Goal: Information Seeking & Learning: Learn about a topic

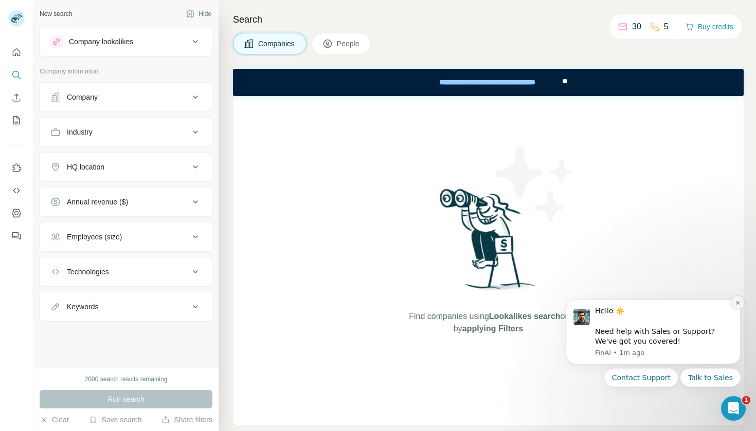
click at [740, 310] on button "Dismiss notification" at bounding box center [737, 302] width 13 height 13
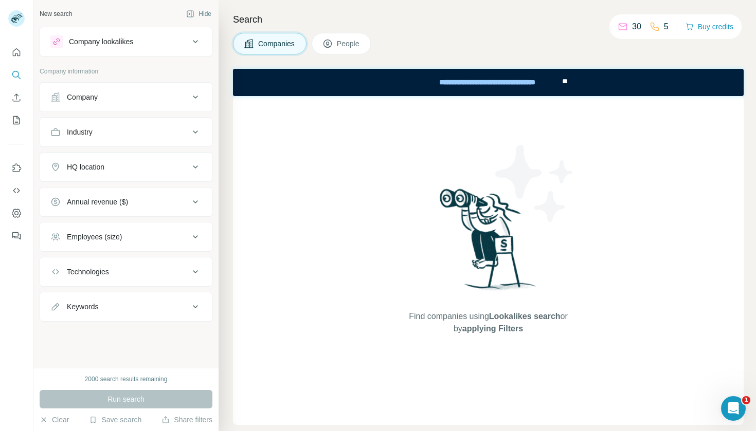
click at [154, 164] on div "HQ location" at bounding box center [119, 167] width 139 height 10
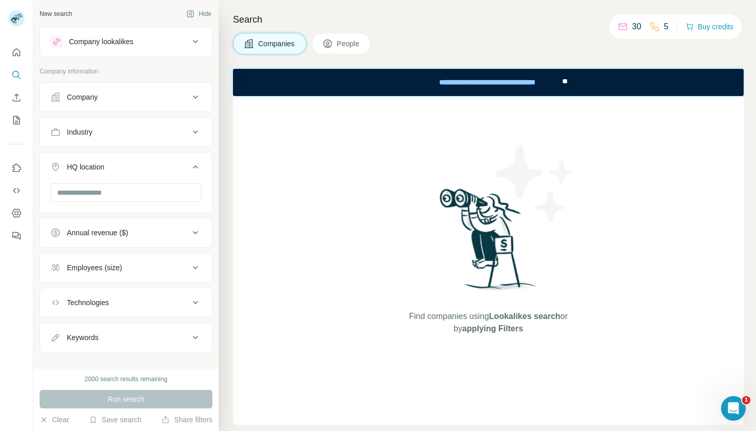
click at [130, 106] on button "Company" at bounding box center [126, 97] width 172 height 25
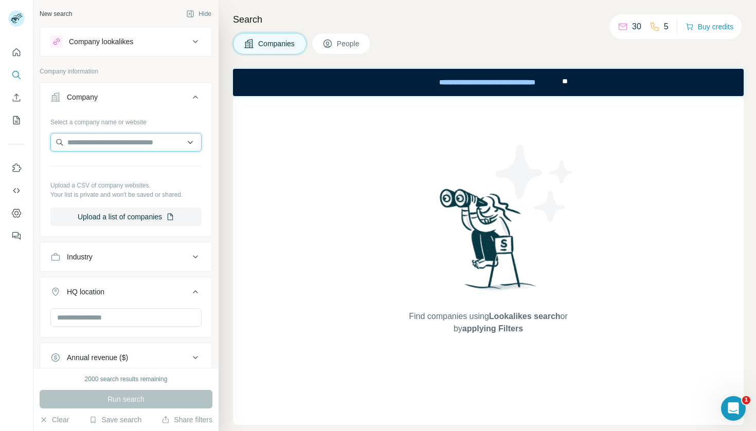
paste input "******"
type input "******"
click at [125, 167] on div "Select a company name or website Upload a CSV of company websites. Your list is…" at bounding box center [125, 170] width 151 height 113
click at [128, 139] on input "text" at bounding box center [125, 142] width 151 height 19
type input "*"
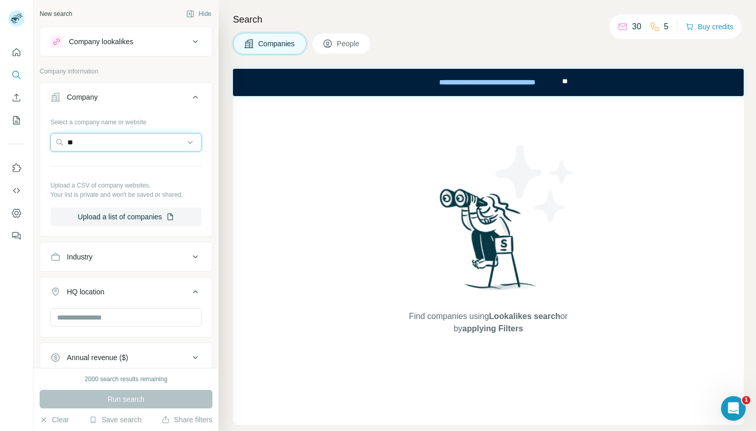
type input "*"
click at [133, 39] on div "Company lookalikes" at bounding box center [101, 42] width 64 height 10
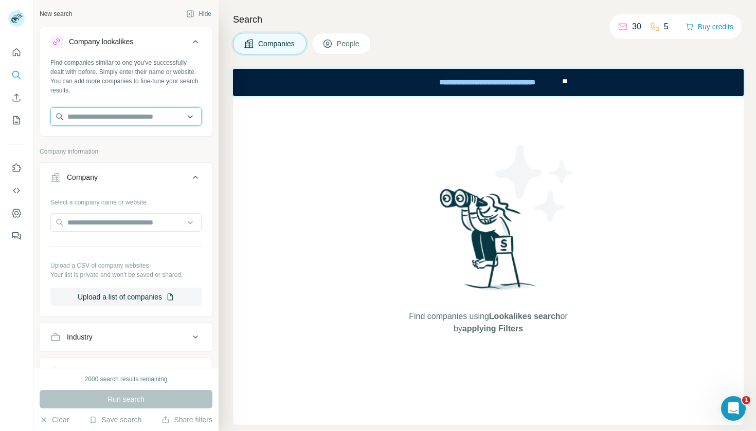
click at [113, 122] on input "text" at bounding box center [125, 116] width 151 height 19
drag, startPoint x: 121, startPoint y: 112, endPoint x: 59, endPoint y: 110, distance: 62.3
click at [59, 110] on input "****" at bounding box center [125, 116] width 151 height 19
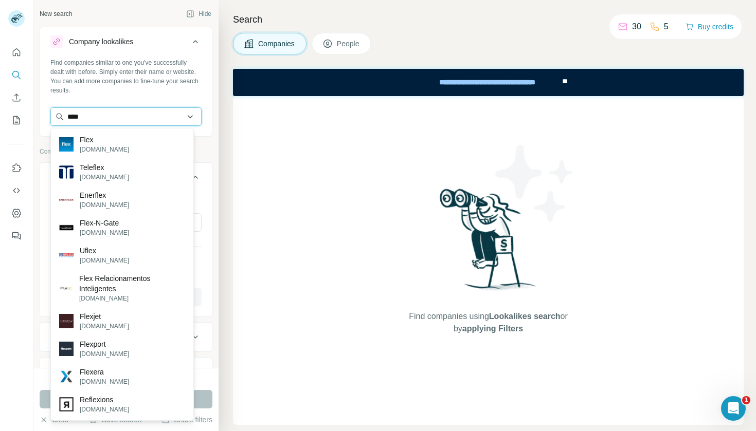
click at [93, 117] on input "****" at bounding box center [125, 116] width 151 height 19
paste input "**********"
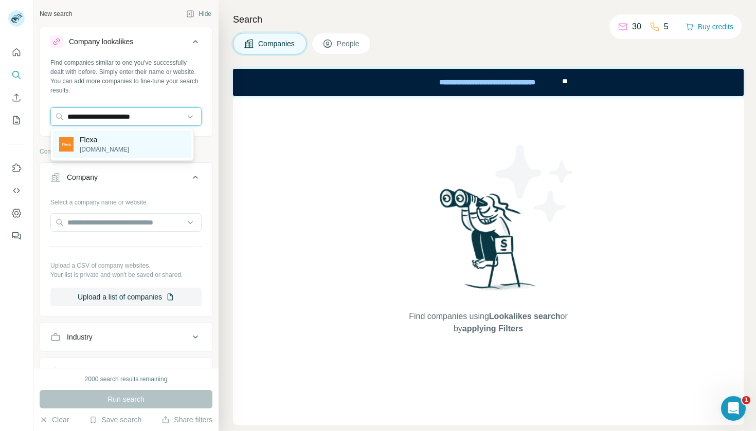
type input "**********"
click at [92, 152] on p "[DOMAIN_NAME]" at bounding box center [104, 149] width 49 height 9
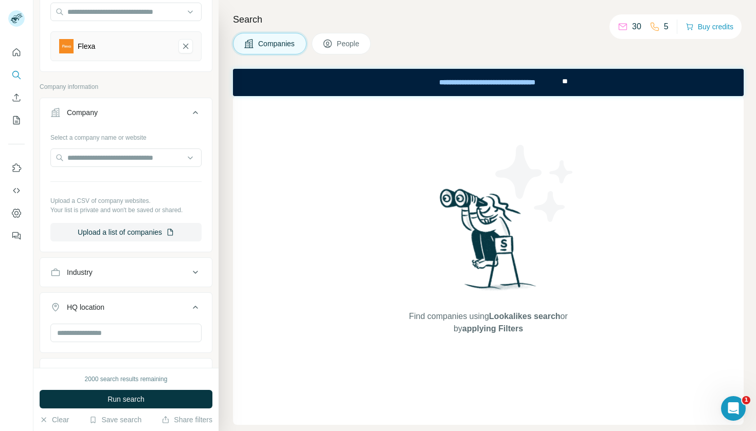
scroll to position [245, 0]
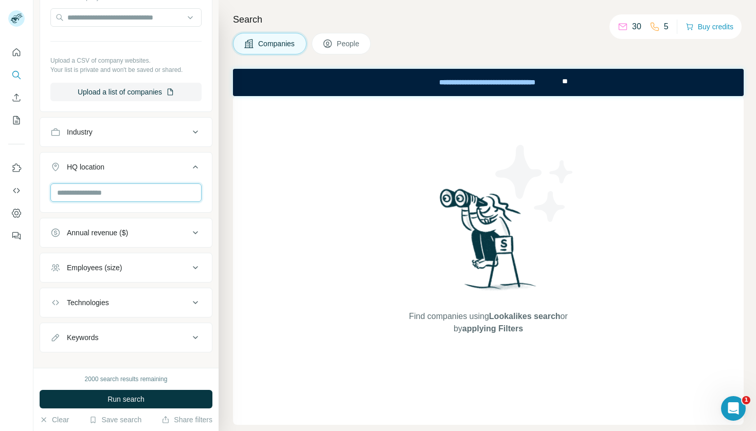
type input "*"
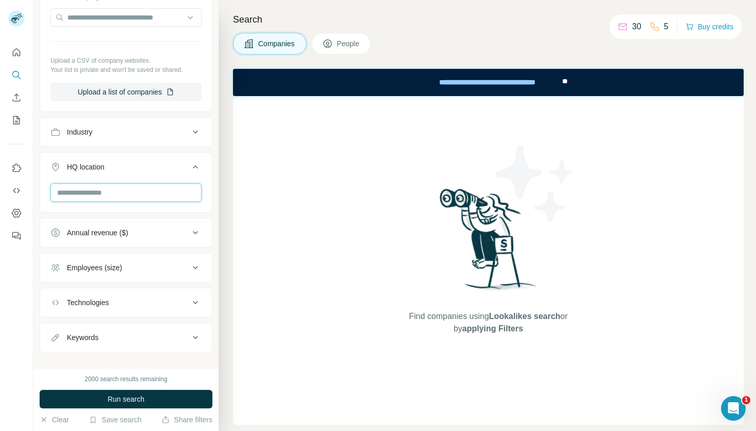
type input "*"
click at [158, 170] on div "HQ location" at bounding box center [119, 167] width 139 height 10
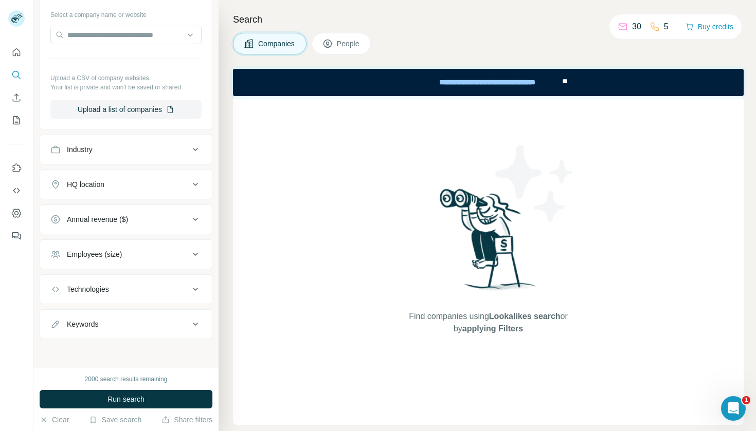
click at [125, 181] on div "HQ location" at bounding box center [119, 184] width 139 height 10
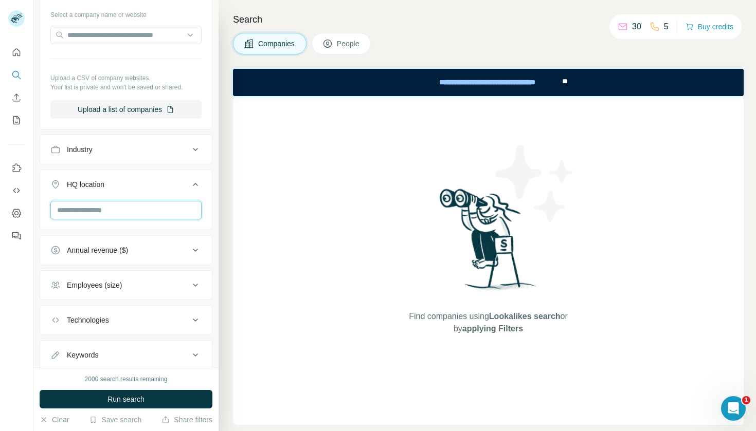
type input "*"
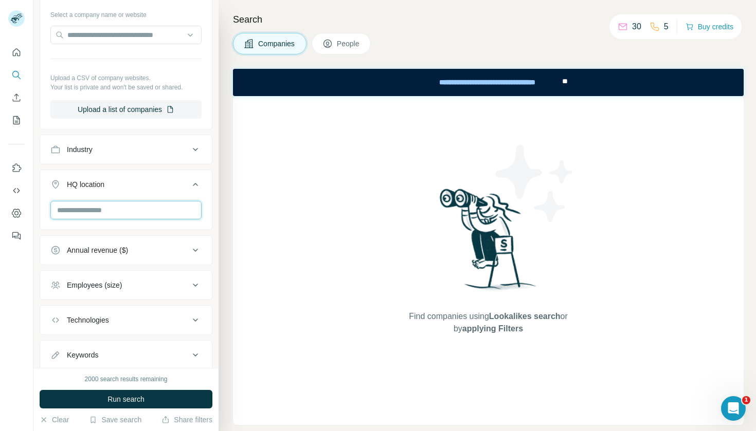
type input "*"
click at [394, 214] on div "Find companies using Lookalikes search or by applying Filters" at bounding box center [488, 260] width 511 height 329
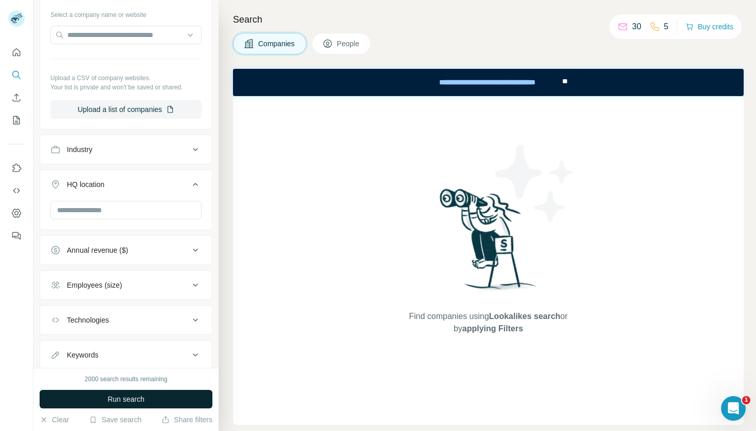
click at [138, 398] on span "Run search" at bounding box center [125, 399] width 37 height 10
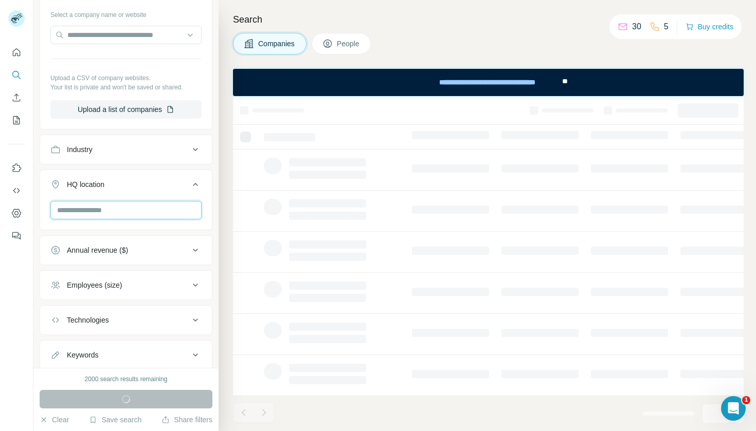
click at [133, 211] on input "text" at bounding box center [125, 210] width 151 height 19
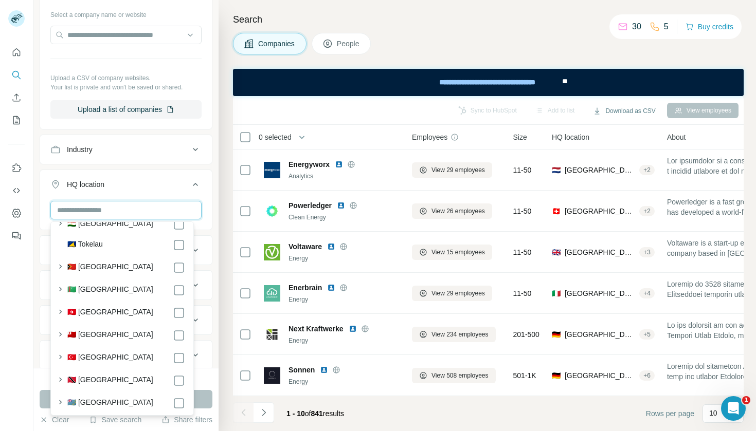
scroll to position [5585, 0]
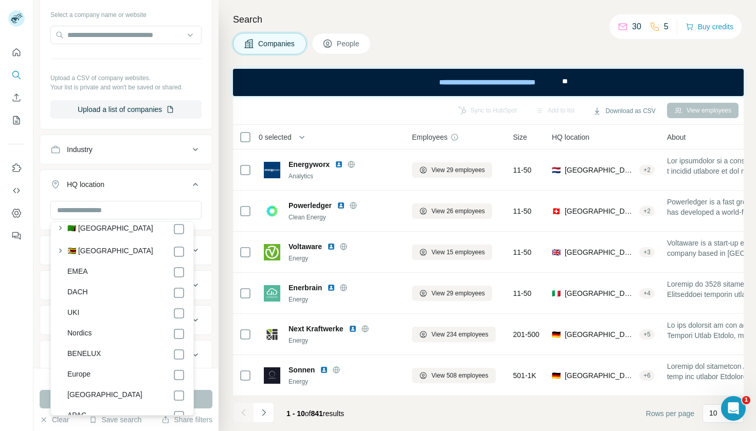
click at [88, 369] on label "Europe" at bounding box center [78, 375] width 23 height 12
click at [97, 369] on div "Europe" at bounding box center [126, 375] width 118 height 12
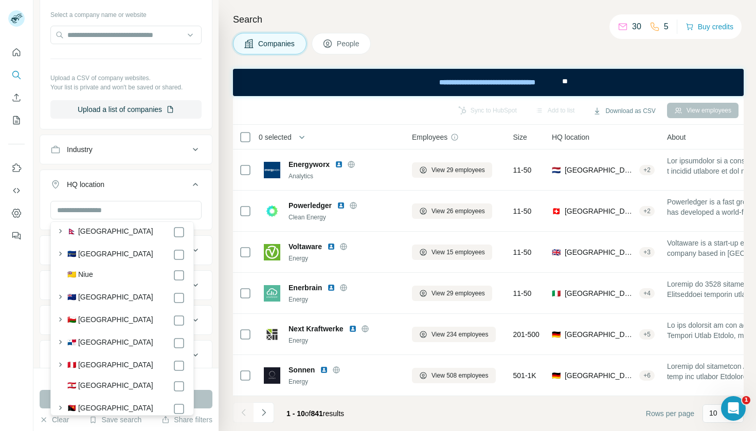
scroll to position [3740, 0]
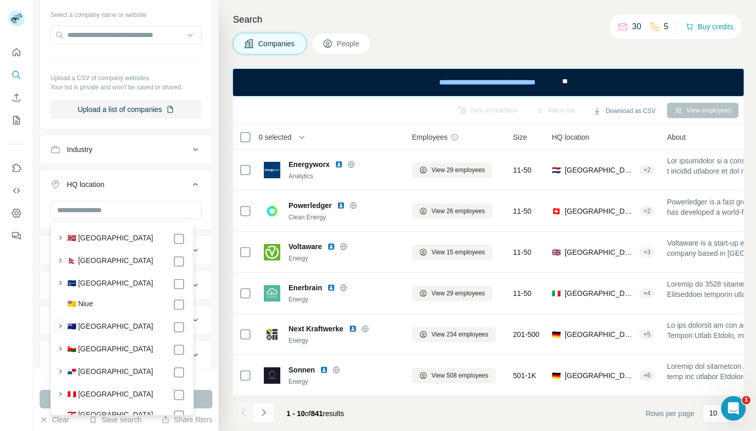
click at [61, 321] on icon "button" at bounding box center [60, 326] width 10 height 10
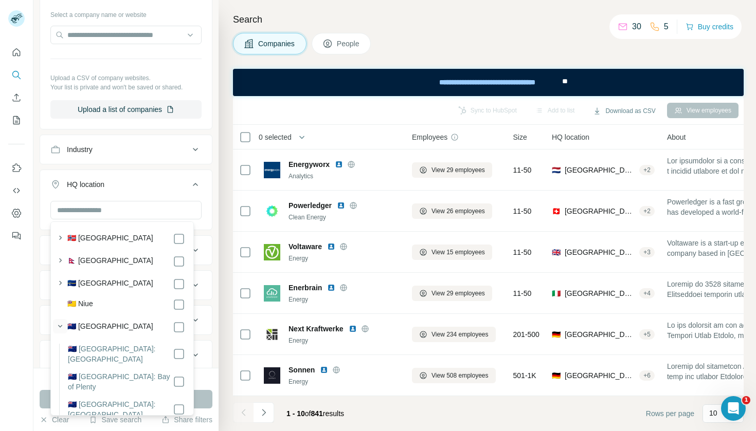
click at [61, 321] on icon "button" at bounding box center [60, 326] width 10 height 10
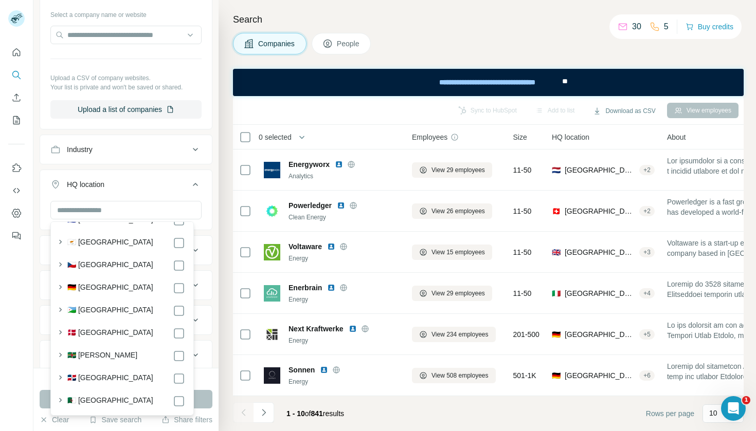
scroll to position [1199, 0]
click at [63, 287] on icon "button" at bounding box center [60, 288] width 10 height 10
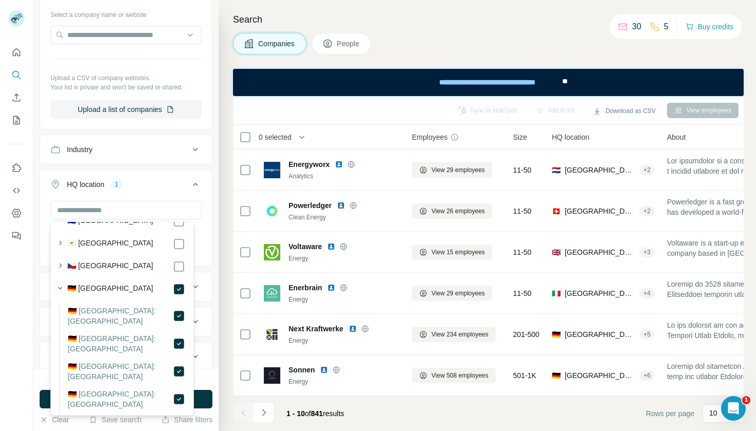
click at [63, 287] on icon "button" at bounding box center [60, 288] width 10 height 10
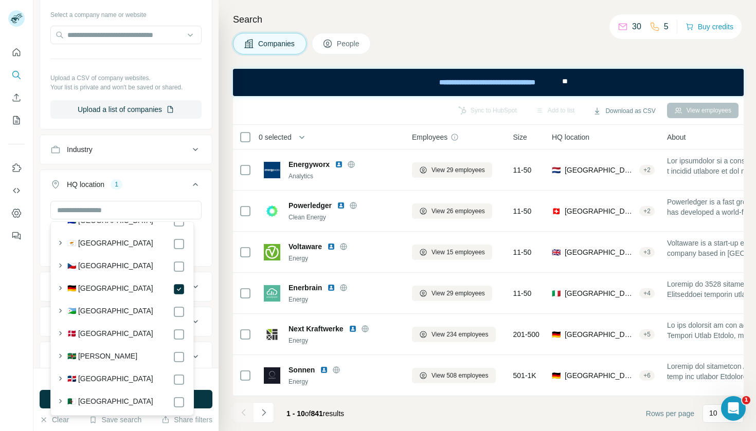
click at [189, 183] on icon at bounding box center [195, 184] width 12 height 12
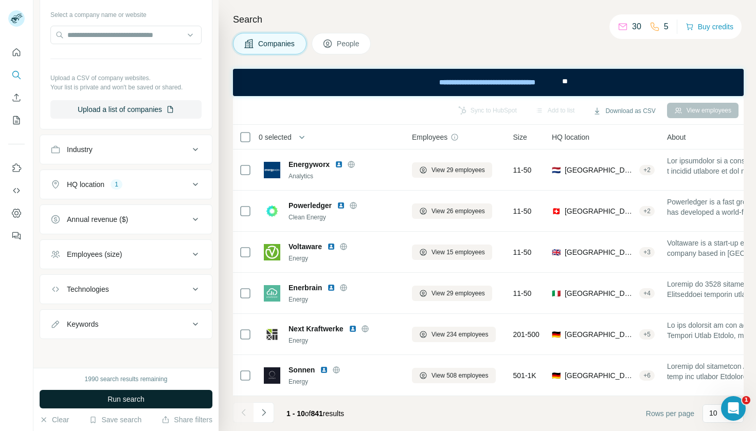
click at [125, 398] on span "Run search" at bounding box center [125, 399] width 37 height 10
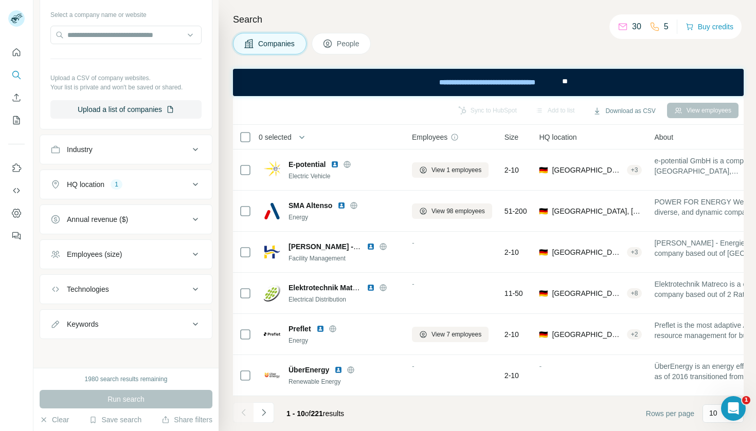
click at [189, 258] on icon at bounding box center [195, 254] width 12 height 12
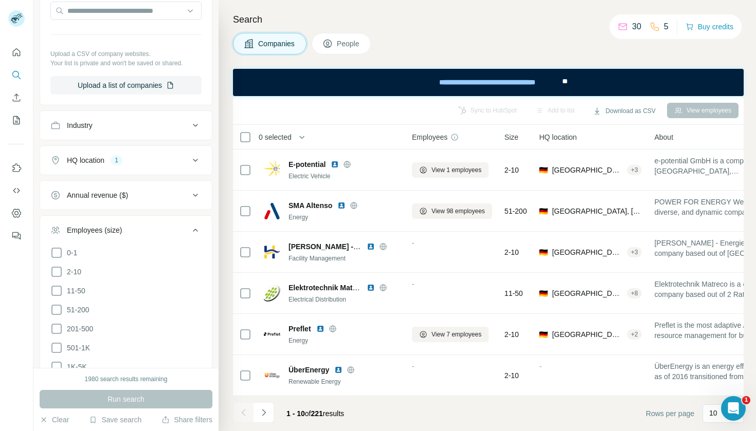
scroll to position [262, 0]
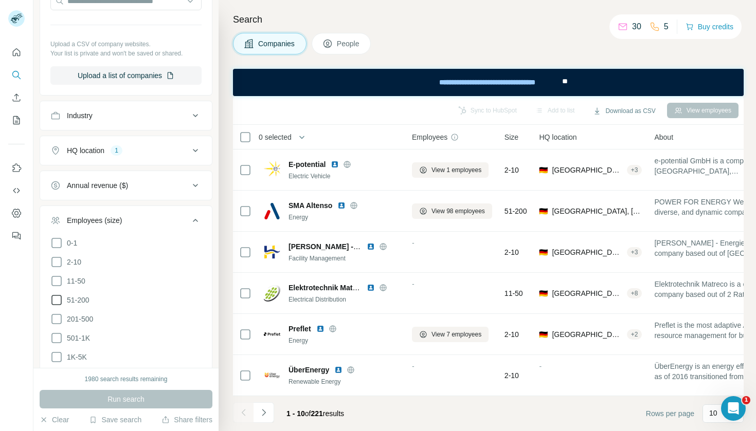
click at [56, 299] on icon at bounding box center [56, 300] width 12 height 12
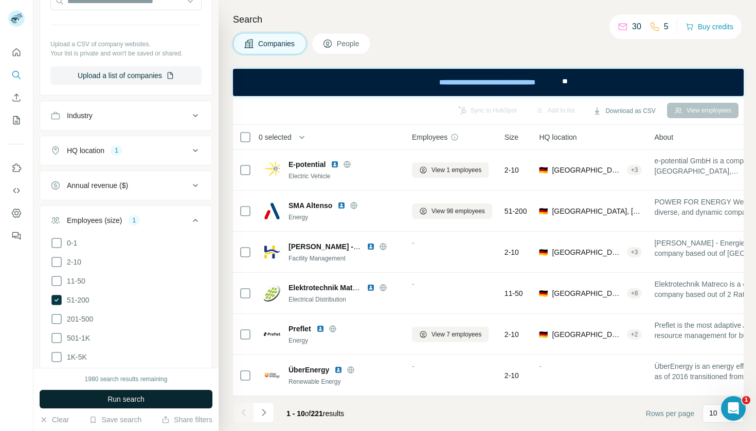
click at [121, 398] on span "Run search" at bounding box center [125, 399] width 37 height 10
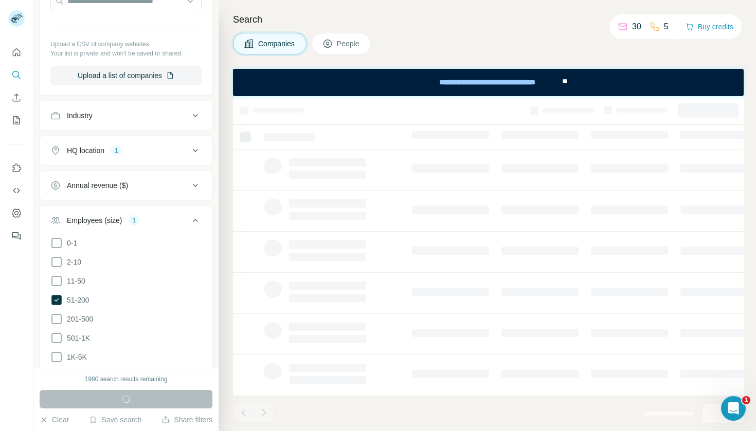
click at [193, 220] on icon at bounding box center [195, 220] width 5 height 3
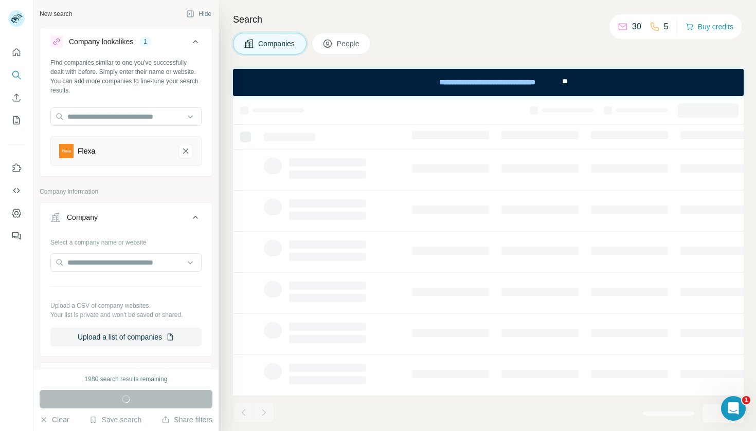
click at [189, 220] on icon at bounding box center [195, 217] width 12 height 12
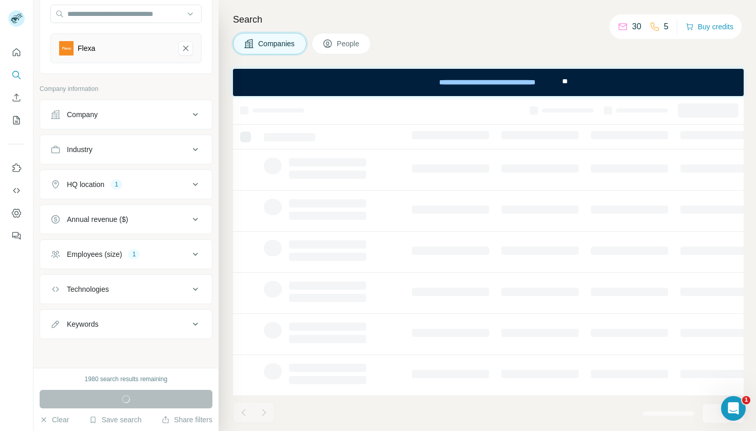
scroll to position [103, 0]
click at [190, 220] on icon at bounding box center [195, 219] width 12 height 12
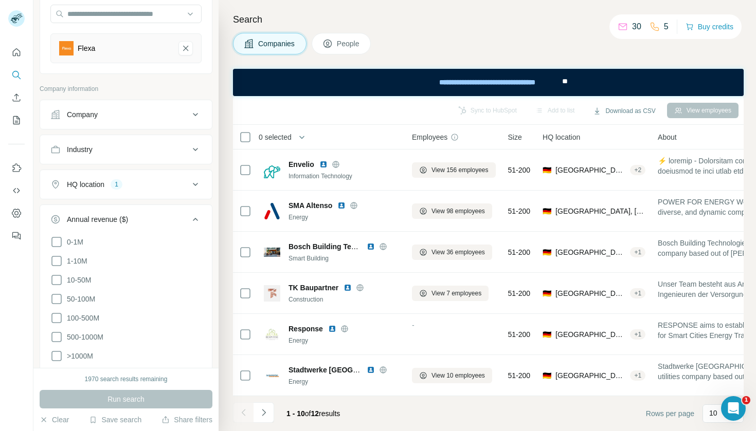
scroll to position [119, 0]
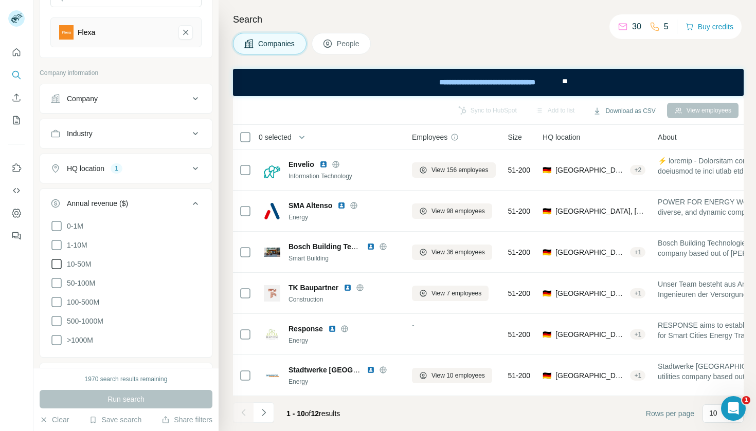
click at [59, 265] on icon at bounding box center [56, 264] width 12 height 12
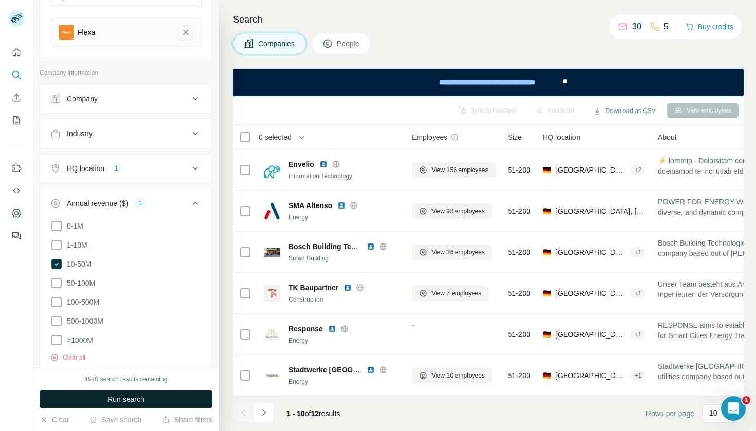
click at [130, 403] on span "Run search" at bounding box center [125, 399] width 37 height 10
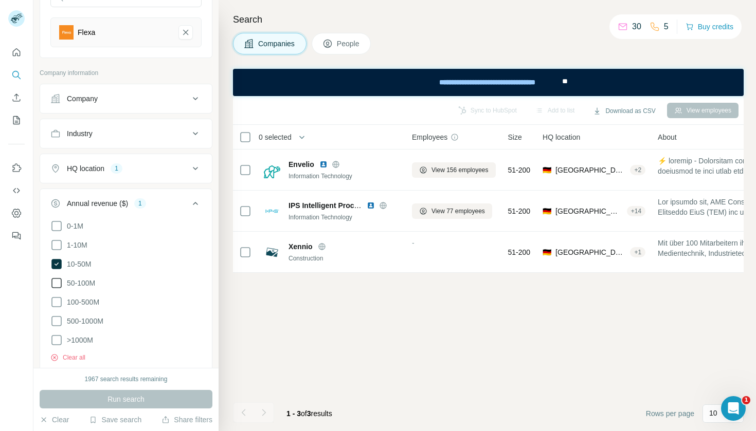
click at [57, 278] on icon at bounding box center [56, 283] width 12 height 12
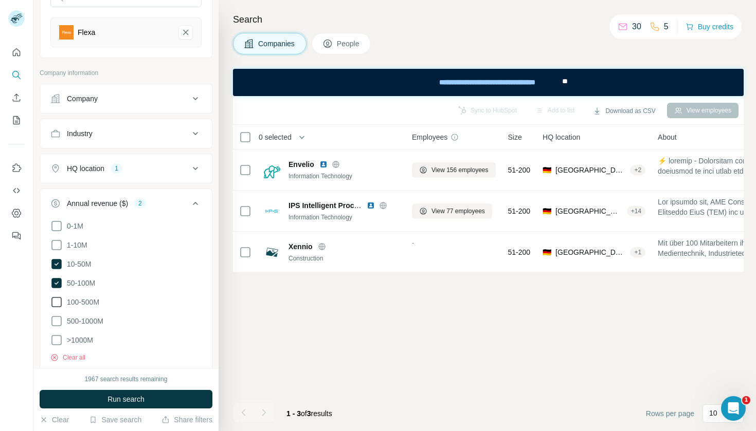
click at [57, 301] on icon at bounding box center [56, 302] width 12 height 12
click at [57, 248] on icon at bounding box center [56, 245] width 12 height 12
click at [127, 401] on span "Run search" at bounding box center [125, 399] width 37 height 10
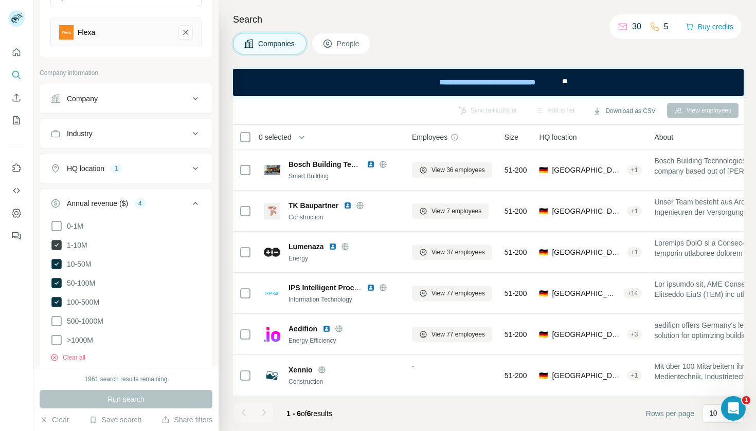
click at [53, 245] on icon at bounding box center [56, 245] width 10 height 10
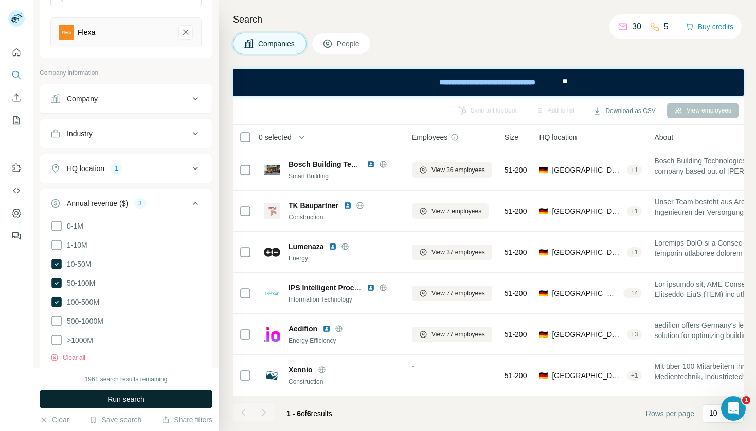
click at [143, 395] on span "Run search" at bounding box center [125, 399] width 37 height 10
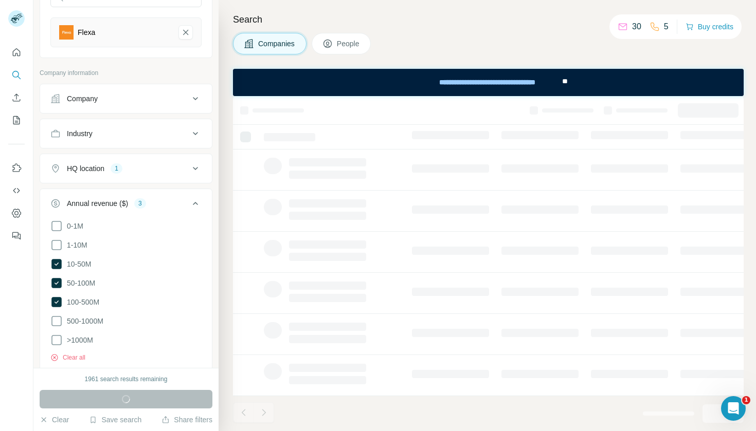
click at [192, 200] on icon at bounding box center [195, 203] width 12 height 12
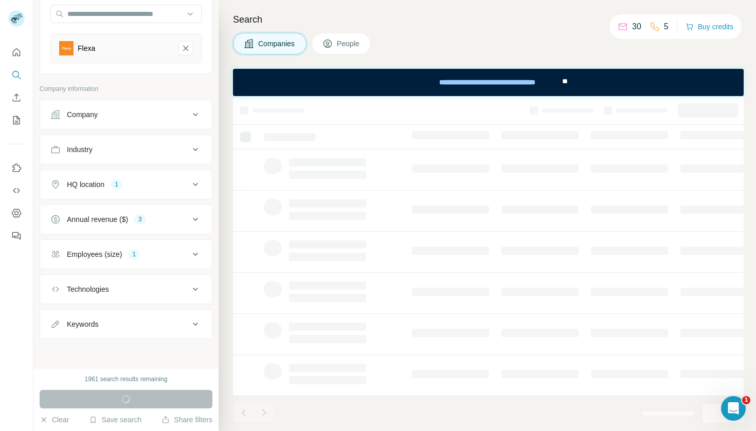
scroll to position [103, 0]
click at [193, 290] on icon at bounding box center [195, 289] width 5 height 3
click at [189, 323] on icon at bounding box center [195, 324] width 12 height 12
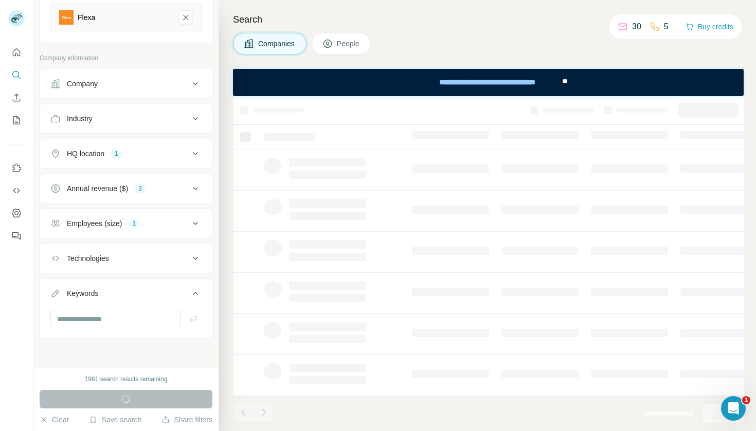
click at [190, 295] on icon at bounding box center [195, 293] width 12 height 12
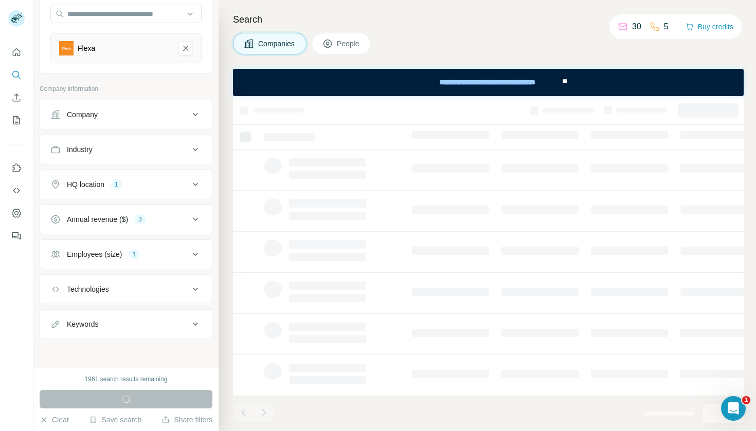
click at [193, 255] on icon at bounding box center [195, 254] width 5 height 3
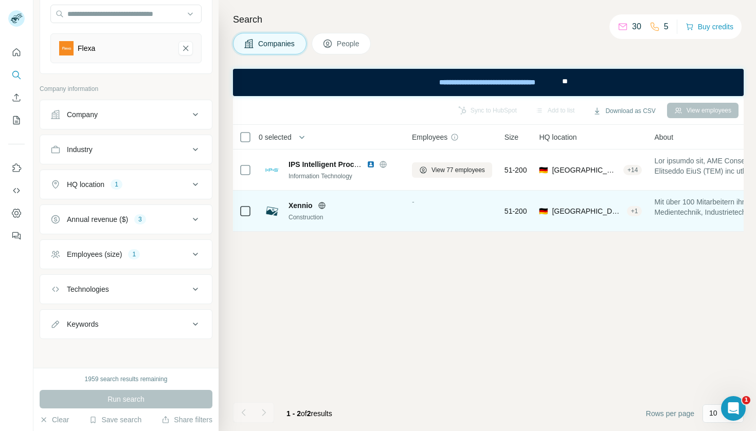
scroll to position [0, 0]
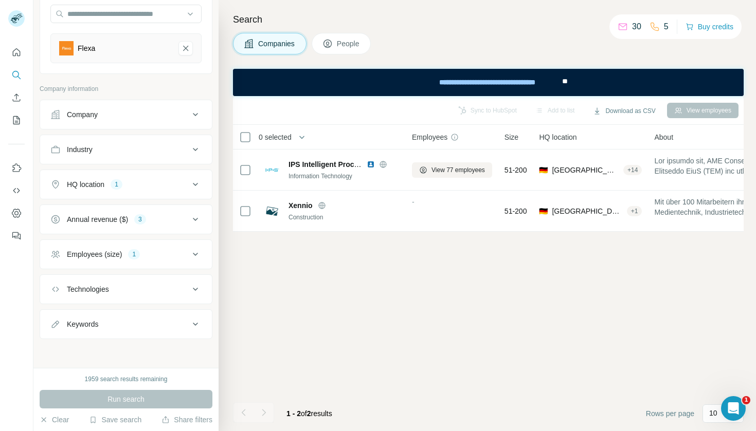
click at [191, 218] on icon at bounding box center [195, 219] width 12 height 12
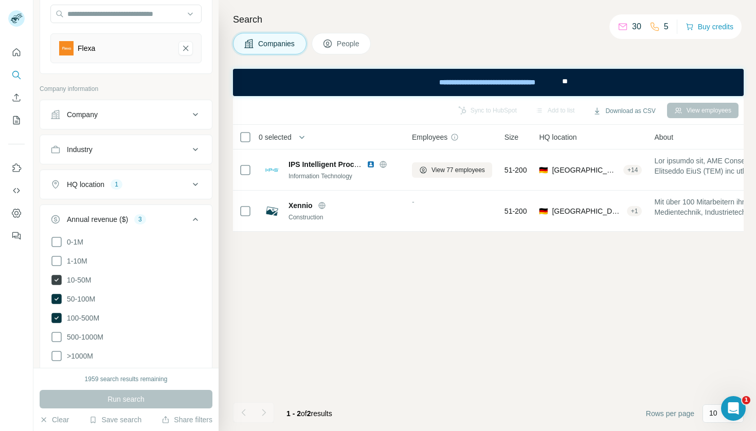
click at [56, 278] on icon at bounding box center [56, 280] width 10 height 10
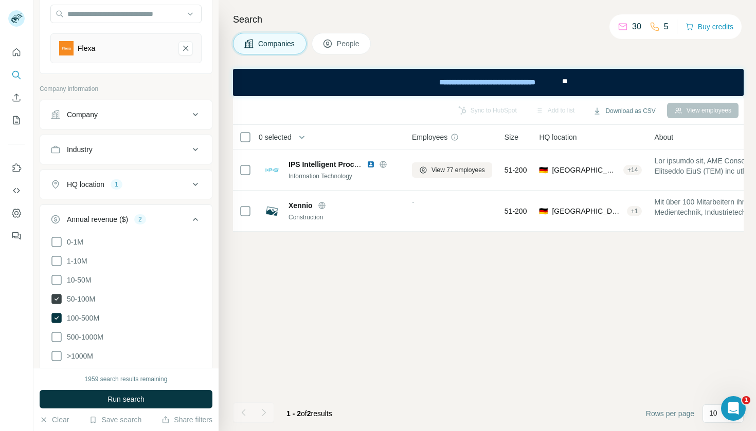
click at [57, 301] on icon at bounding box center [56, 299] width 10 height 10
click at [57, 318] on icon at bounding box center [56, 318] width 10 height 10
click at [135, 403] on span "Run search" at bounding box center [125, 399] width 37 height 10
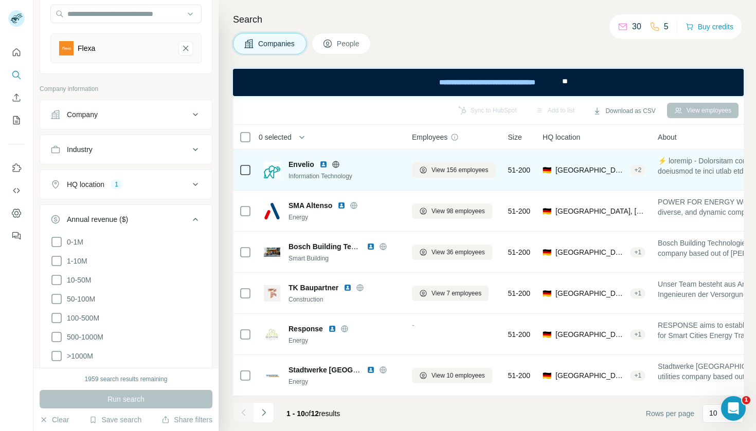
click at [324, 163] on img at bounding box center [323, 164] width 8 height 8
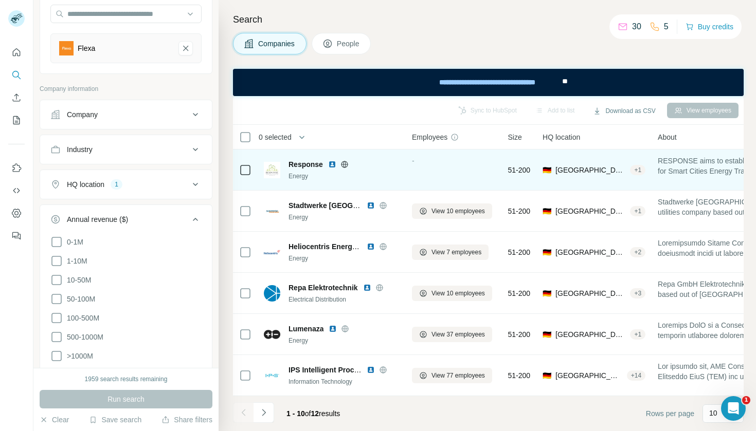
scroll to position [170, 0]
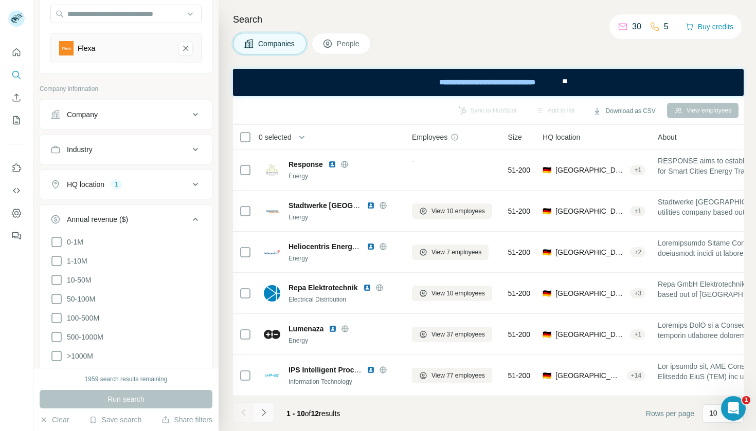
click at [262, 420] on button "Navigate to next page" at bounding box center [264, 413] width 21 height 21
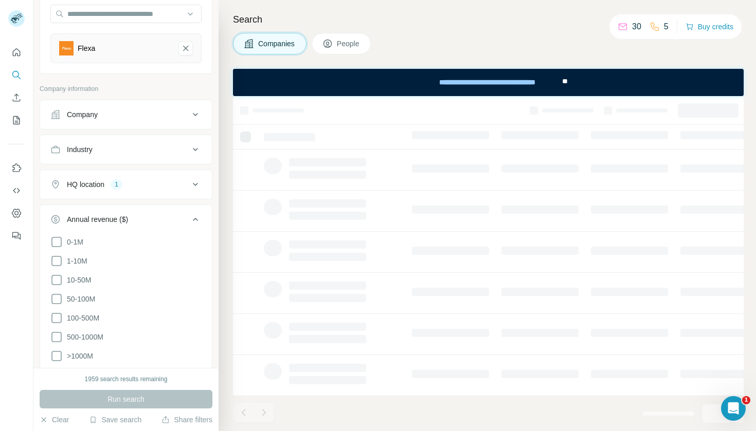
scroll to position [0, 0]
click at [189, 217] on icon at bounding box center [195, 219] width 12 height 12
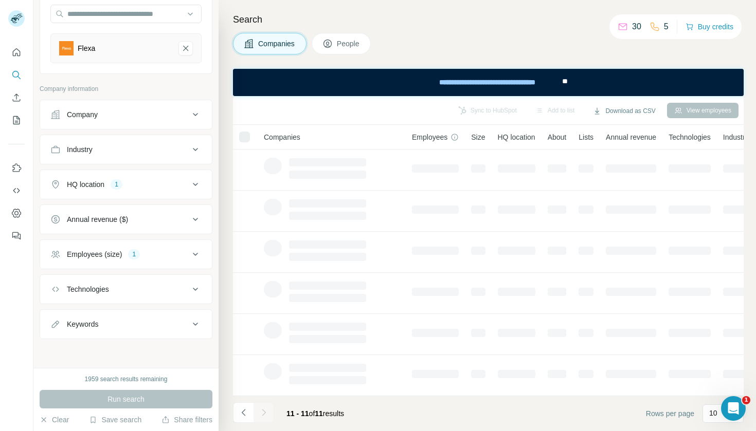
click at [189, 256] on icon at bounding box center [195, 254] width 12 height 12
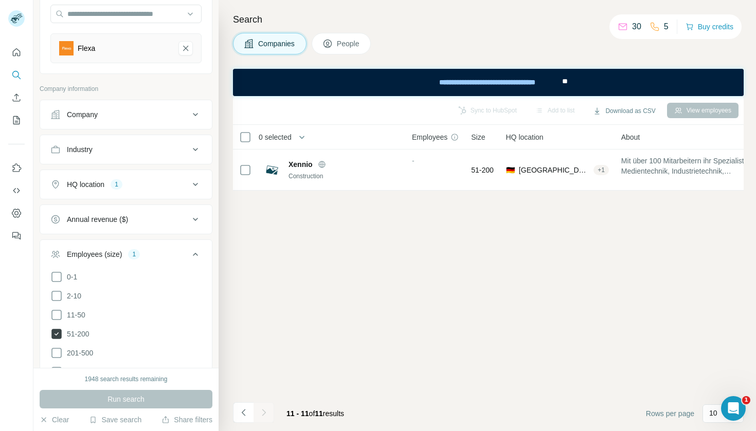
click at [56, 331] on icon at bounding box center [56, 334] width 10 height 10
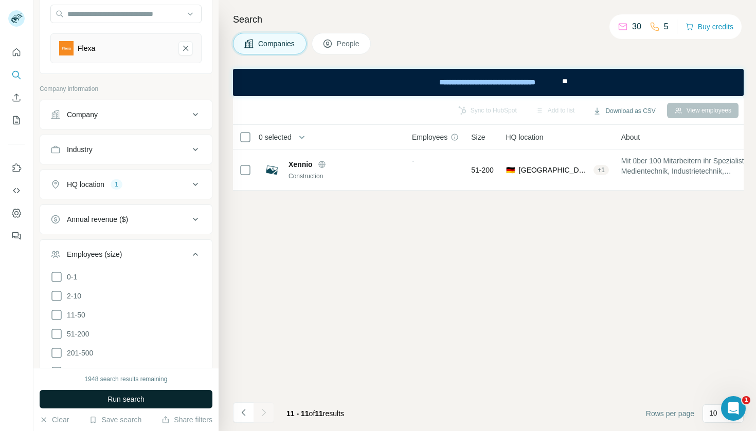
click at [176, 401] on button "Run search" at bounding box center [126, 399] width 173 height 19
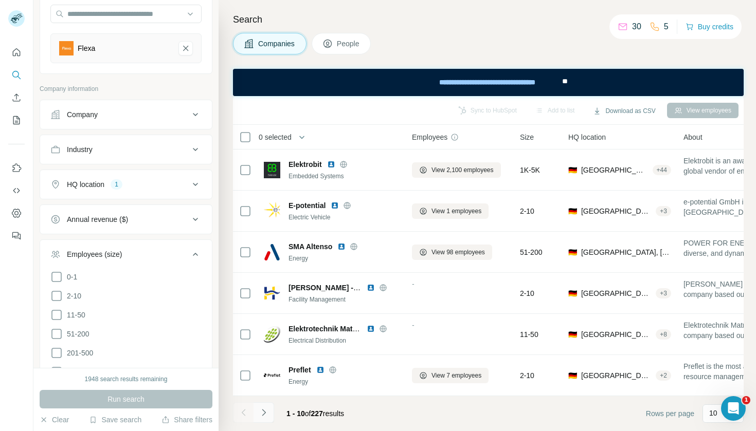
click at [271, 414] on button "Navigate to next page" at bounding box center [264, 413] width 21 height 21
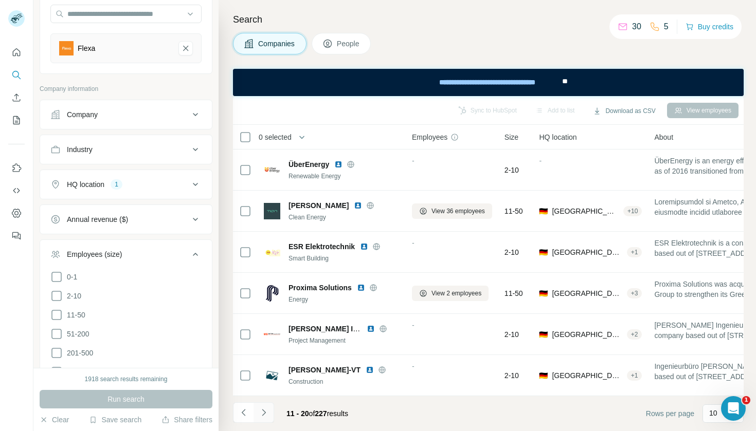
click at [265, 418] on icon "Navigate to next page" at bounding box center [264, 413] width 10 height 10
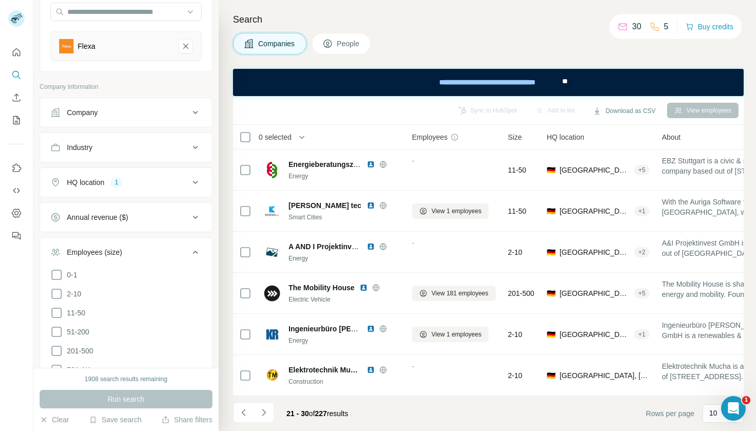
scroll to position [104, 0]
click at [190, 114] on icon at bounding box center [195, 113] width 12 height 12
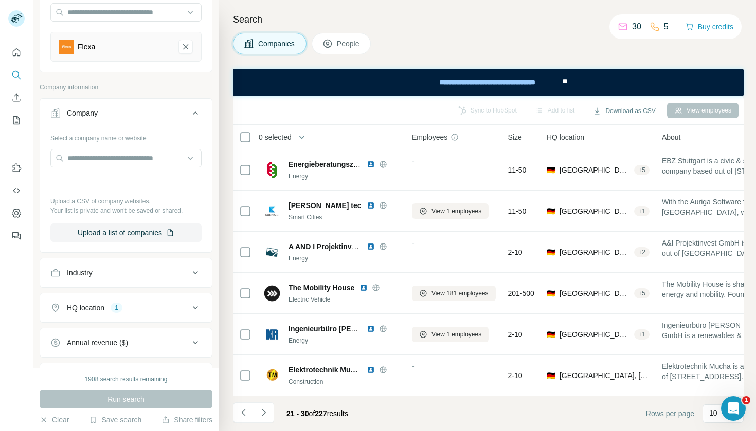
click at [193, 114] on icon at bounding box center [195, 113] width 5 height 3
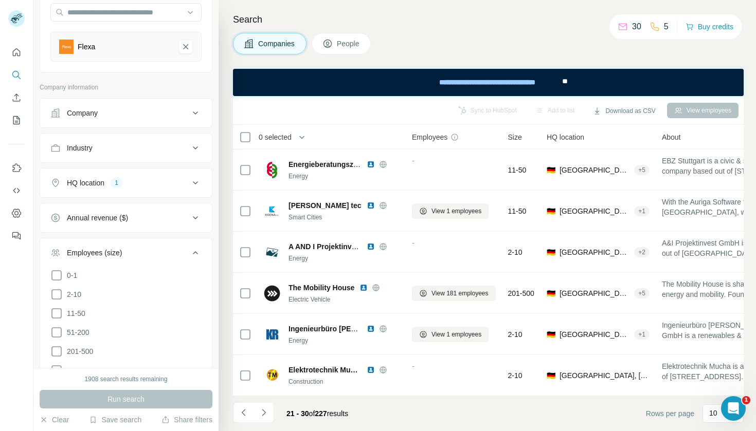
click at [190, 250] on icon at bounding box center [195, 253] width 12 height 12
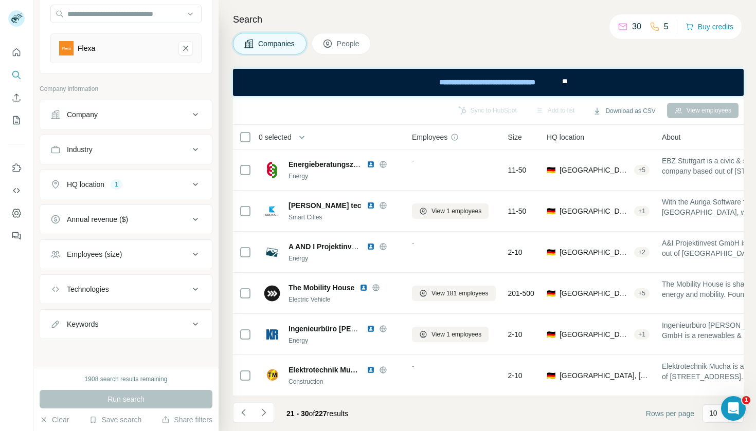
scroll to position [0, 0]
click at [264, 410] on icon "Navigate to next page" at bounding box center [264, 413] width 10 height 10
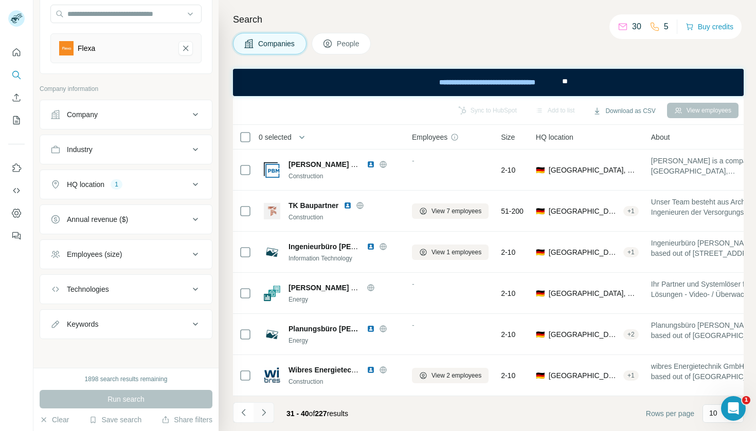
click at [270, 416] on button "Navigate to next page" at bounding box center [264, 413] width 21 height 21
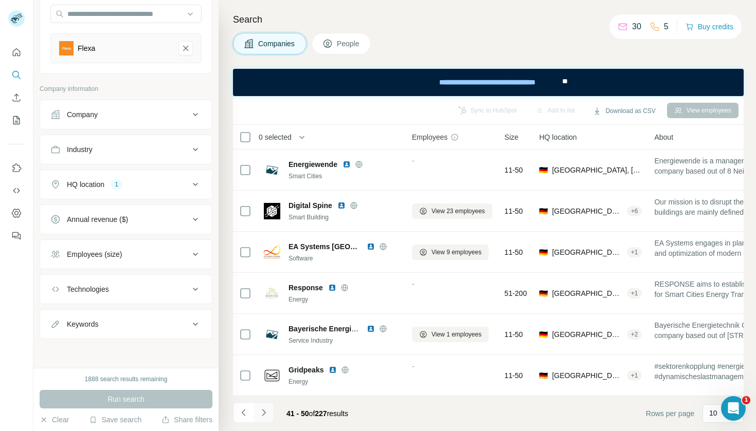
click at [272, 418] on button "Navigate to next page" at bounding box center [264, 413] width 21 height 21
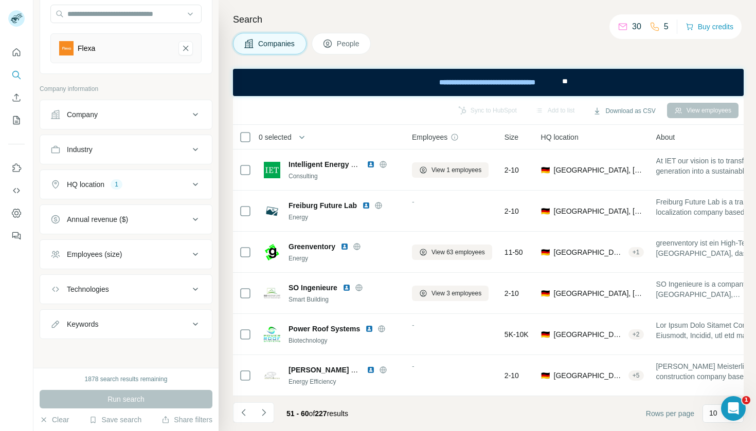
scroll to position [170, 0]
click at [267, 414] on icon "Navigate to next page" at bounding box center [264, 413] width 10 height 10
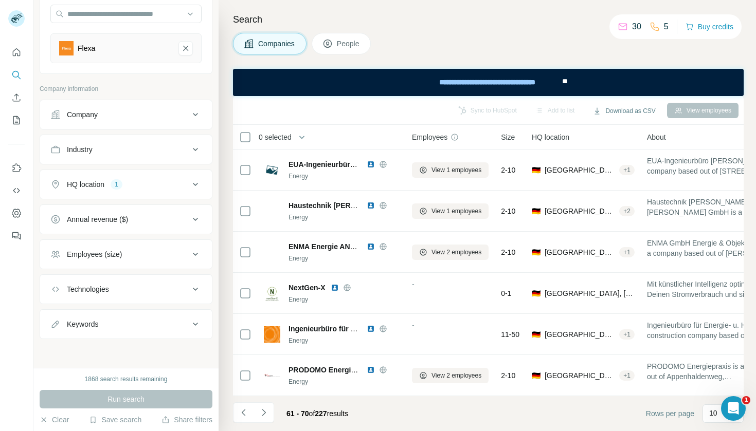
scroll to position [0, 0]
